Goal: Task Accomplishment & Management: Manage account settings

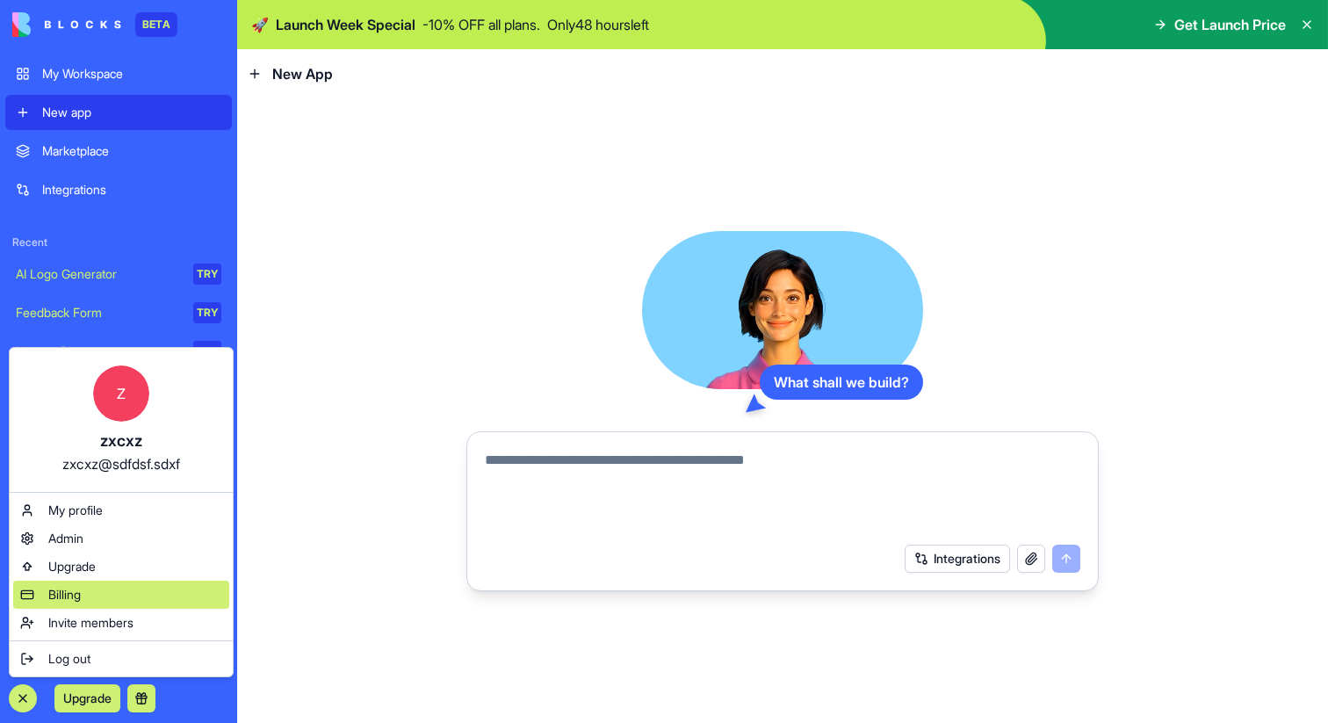
click at [123, 596] on div "Billing" at bounding box center [121, 594] width 216 height 28
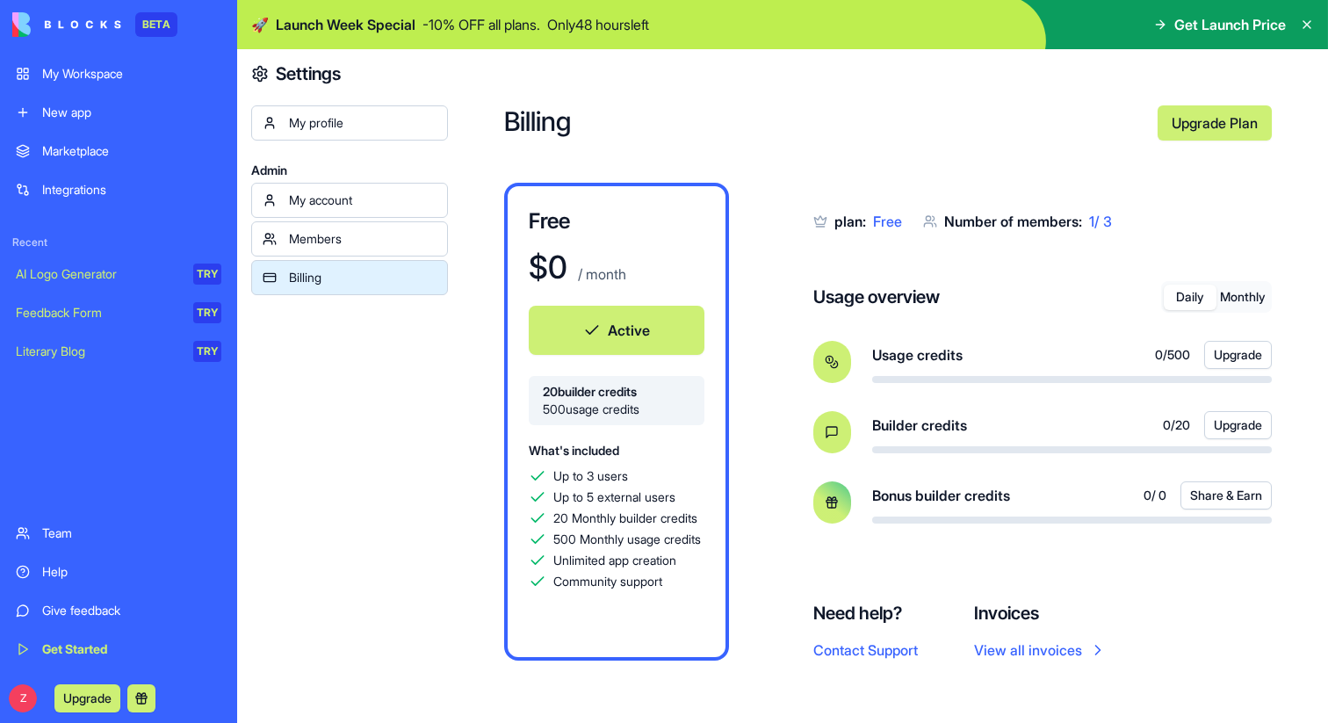
click at [1163, 426] on span "0 / 20" at bounding box center [1176, 425] width 27 height 18
click at [1237, 294] on button "Monthly" at bounding box center [1242, 296] width 53 height 25
click at [1188, 290] on button "Daily" at bounding box center [1189, 296] width 53 height 25
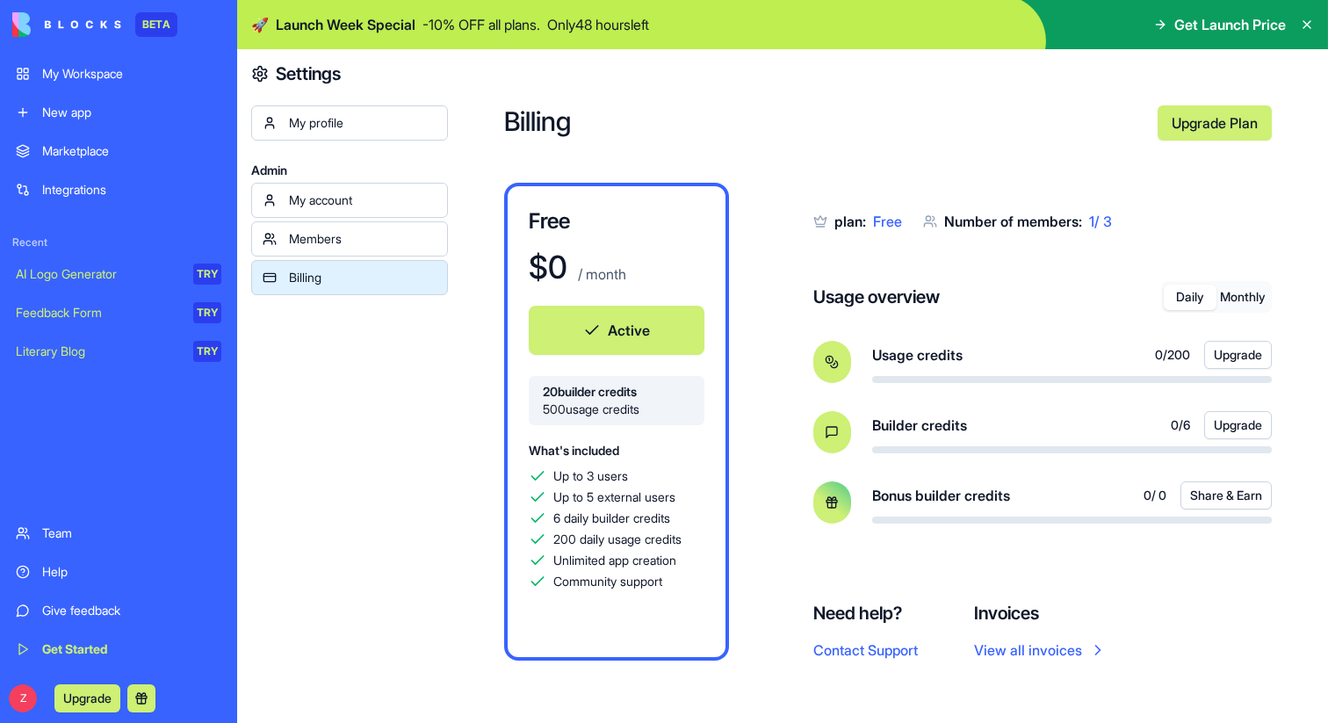
click at [1229, 291] on button "Monthly" at bounding box center [1242, 296] width 53 height 25
click at [1189, 291] on button "Daily" at bounding box center [1189, 296] width 53 height 25
click at [1216, 294] on button "Monthly" at bounding box center [1242, 296] width 53 height 25
click at [1185, 295] on button "Daily" at bounding box center [1189, 296] width 53 height 25
click at [1235, 299] on button "Monthly" at bounding box center [1242, 296] width 53 height 25
